Goal: Share content

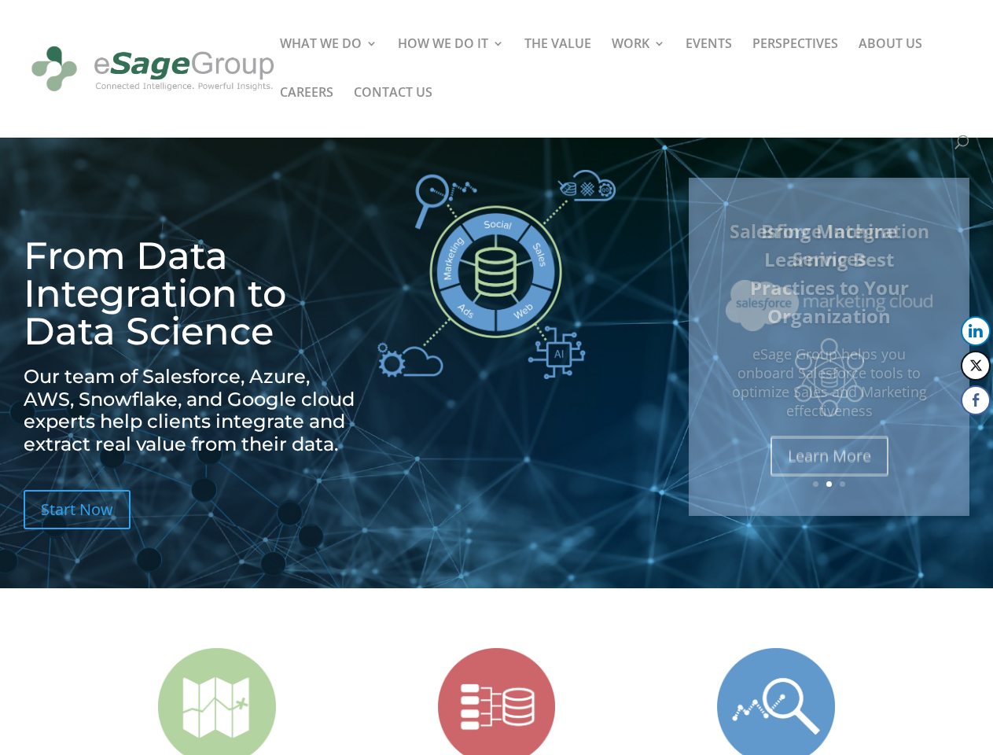
click at [496, 378] on img at bounding box center [497, 274] width 238 height 209
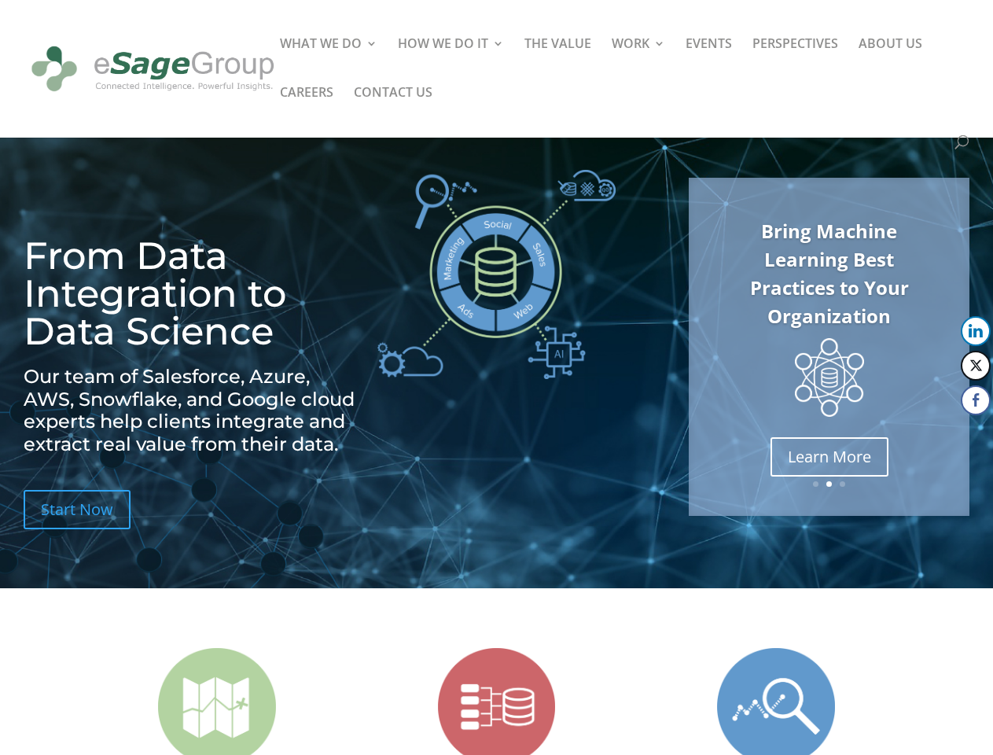
click at [496, 378] on img at bounding box center [497, 274] width 238 height 209
click at [829, 329] on link "Bring Machine Learning Best Practices to Your Organization" at bounding box center [829, 273] width 159 height 111
click at [691, 347] on link "Previous" at bounding box center [691, 347] width 38 height 38
click at [976, 331] on button "LinkedIn" at bounding box center [976, 331] width 30 height 30
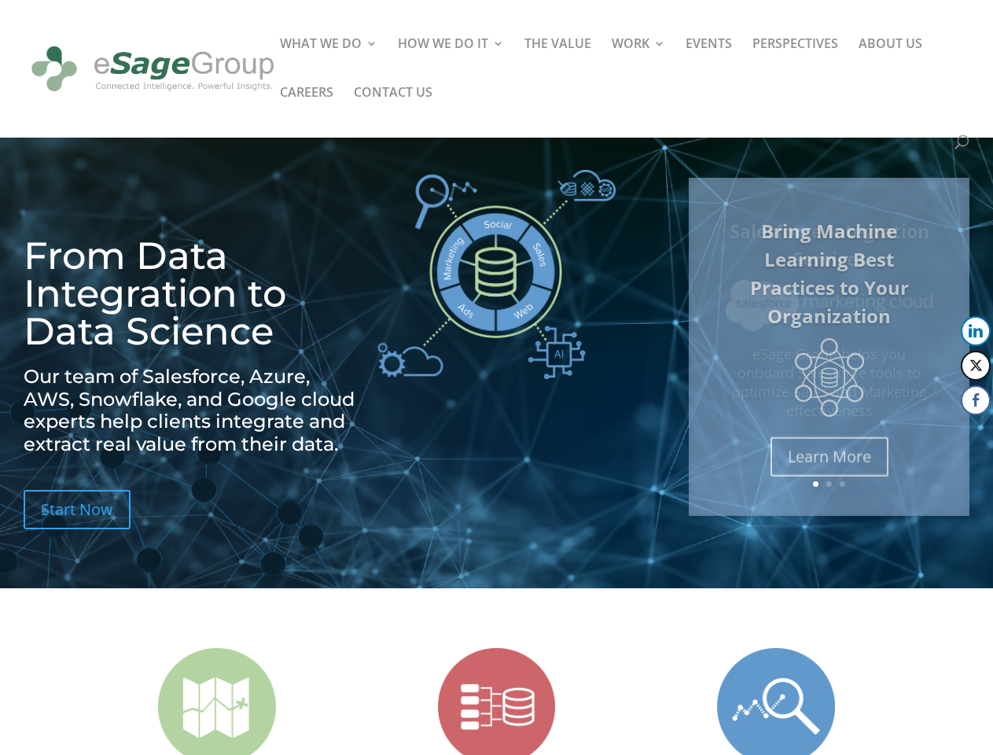
click at [976, 366] on button "Twitter" at bounding box center [976, 366] width 30 height 30
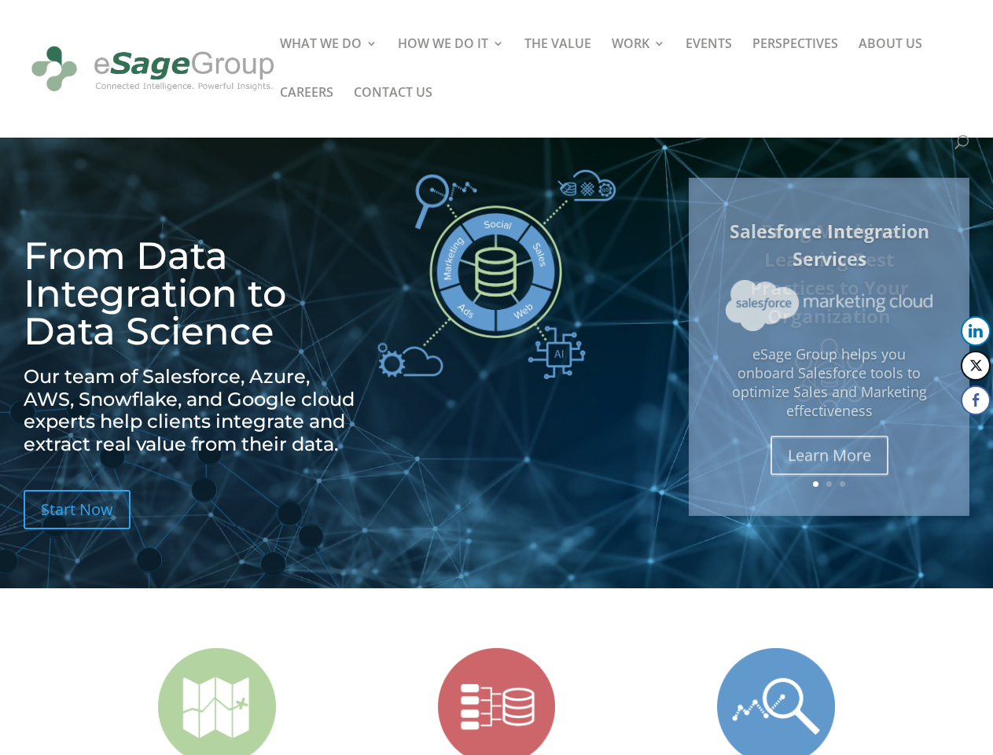
click at [976, 400] on button "Facebook" at bounding box center [976, 400] width 30 height 30
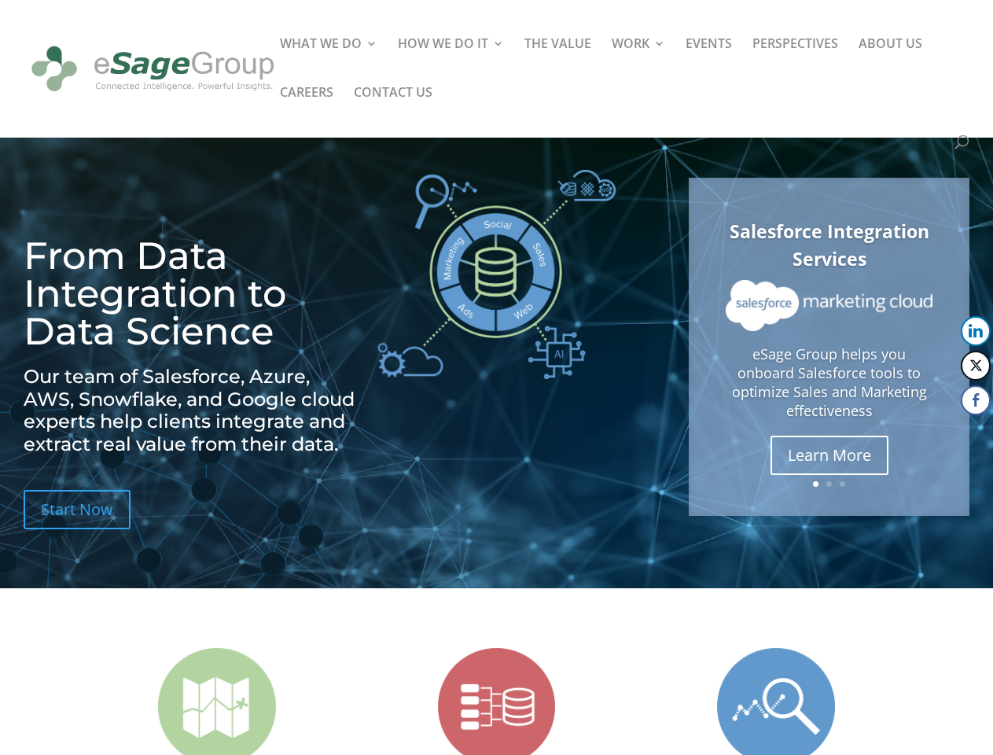
click at [946, 432] on span at bounding box center [946, 431] width 19 height 19
